Goal: Task Accomplishment & Management: Use online tool/utility

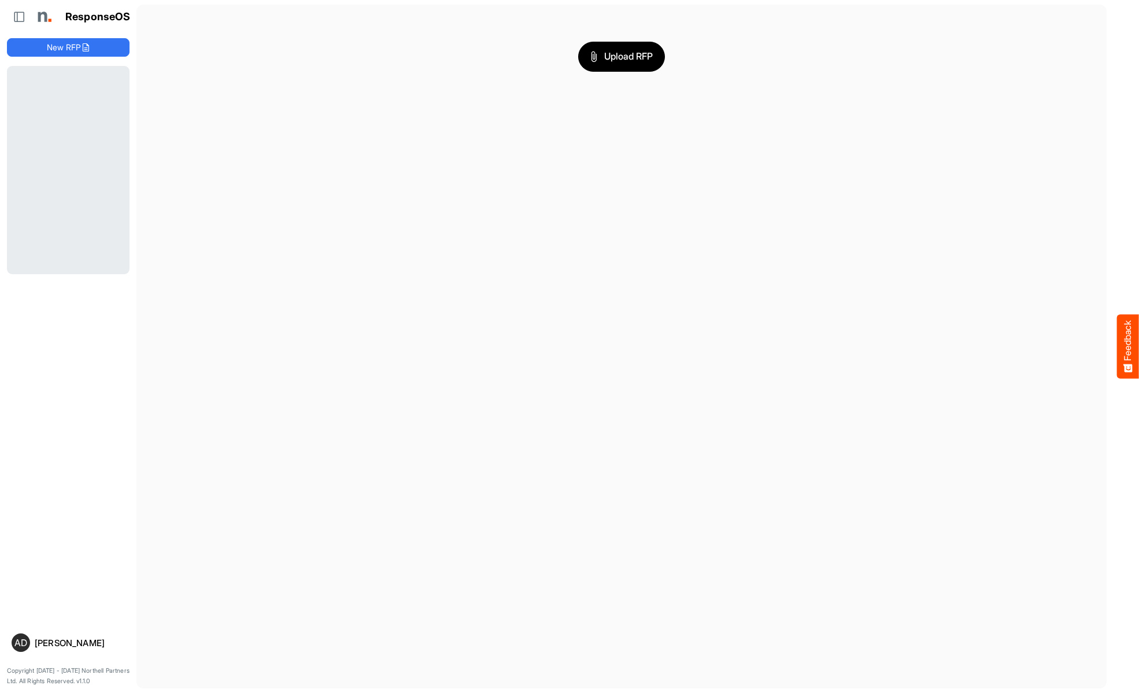
click at [516, 242] on main "Upload RFP" at bounding box center [621, 347] width 970 height 684
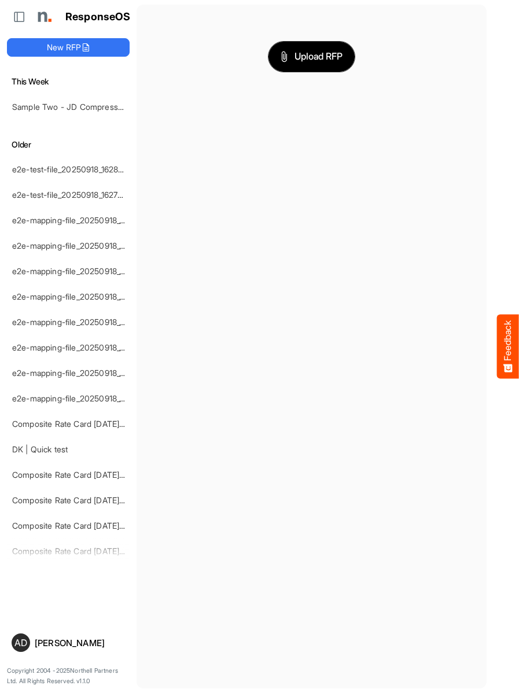
click at [311, 56] on span "Upload RFP" at bounding box center [311, 56] width 62 height 15
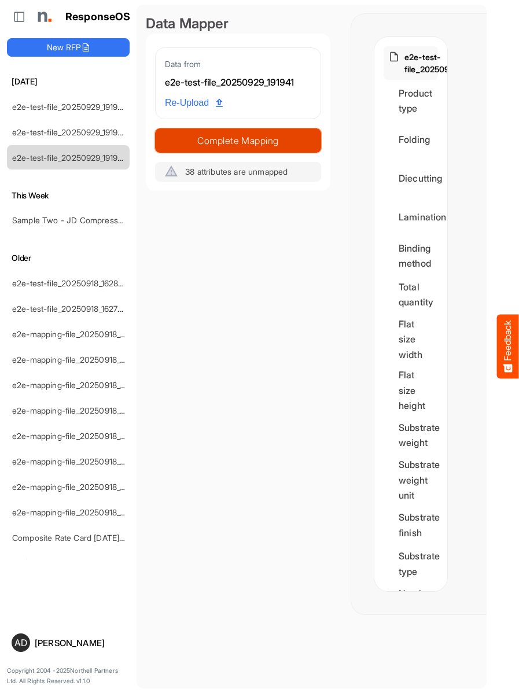
click at [238, 140] on span "Complete Mapping" at bounding box center [238, 140] width 165 height 16
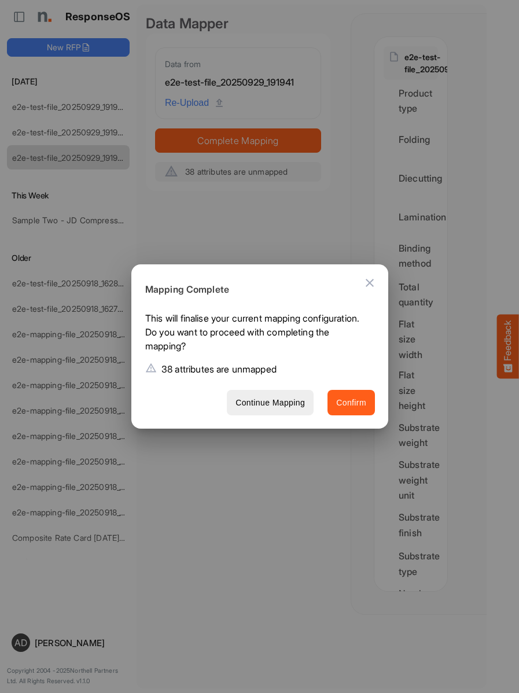
click at [350, 402] on span "Confirm" at bounding box center [351, 403] width 30 height 14
